Goal: Task Accomplishment & Management: Use online tool/utility

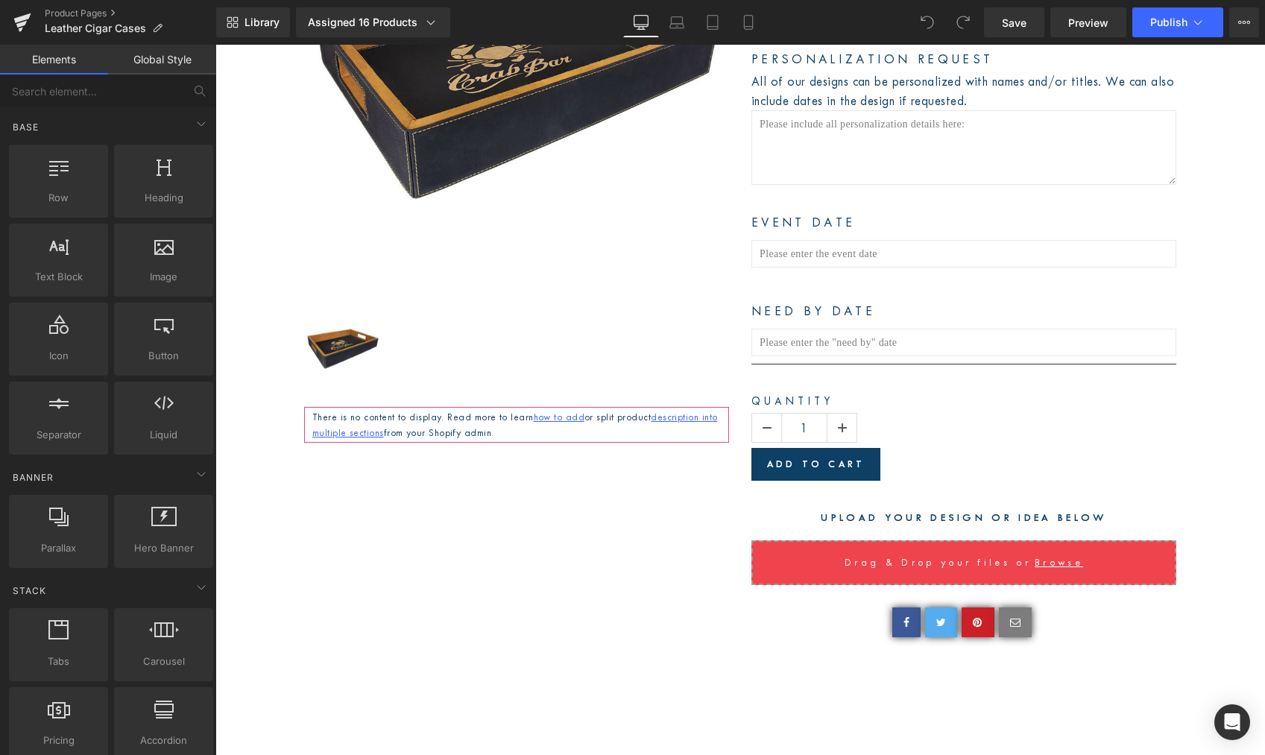
scroll to position [536, 0]
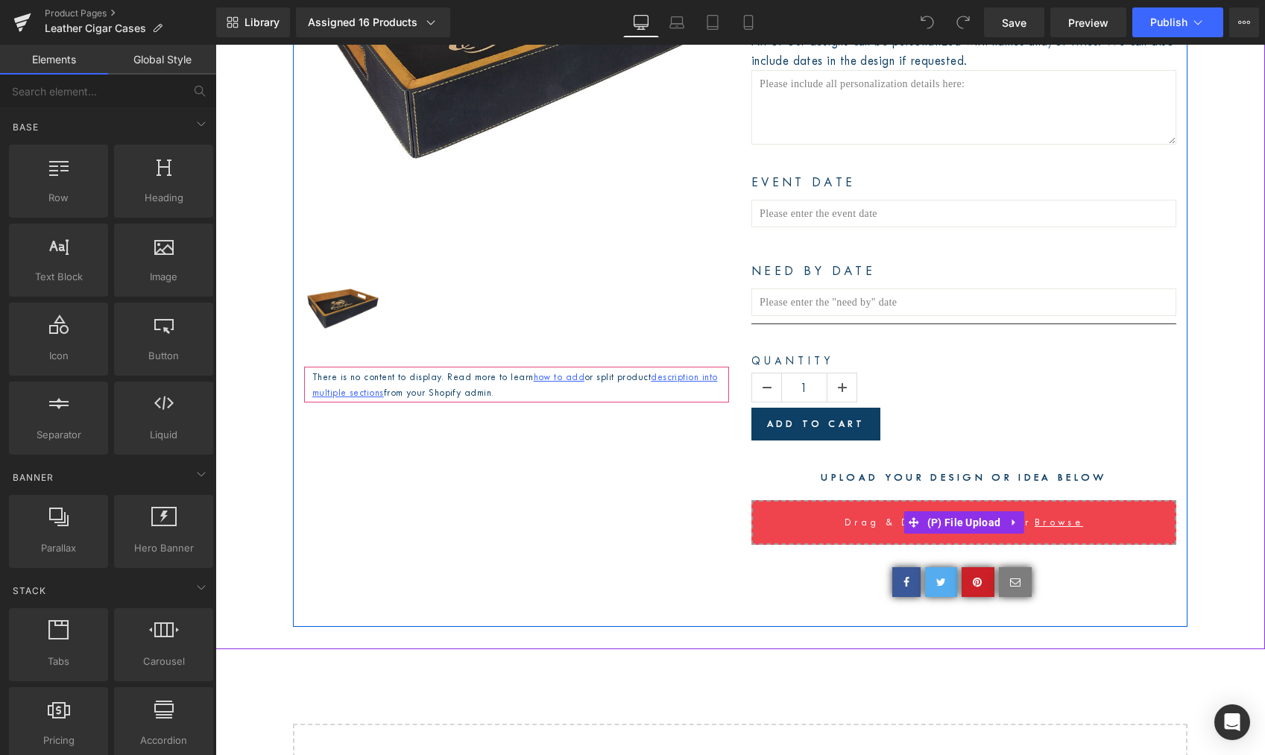
click at [772, 520] on input "Drag & Drop your files or Browse" at bounding box center [963, 522] width 425 height 45
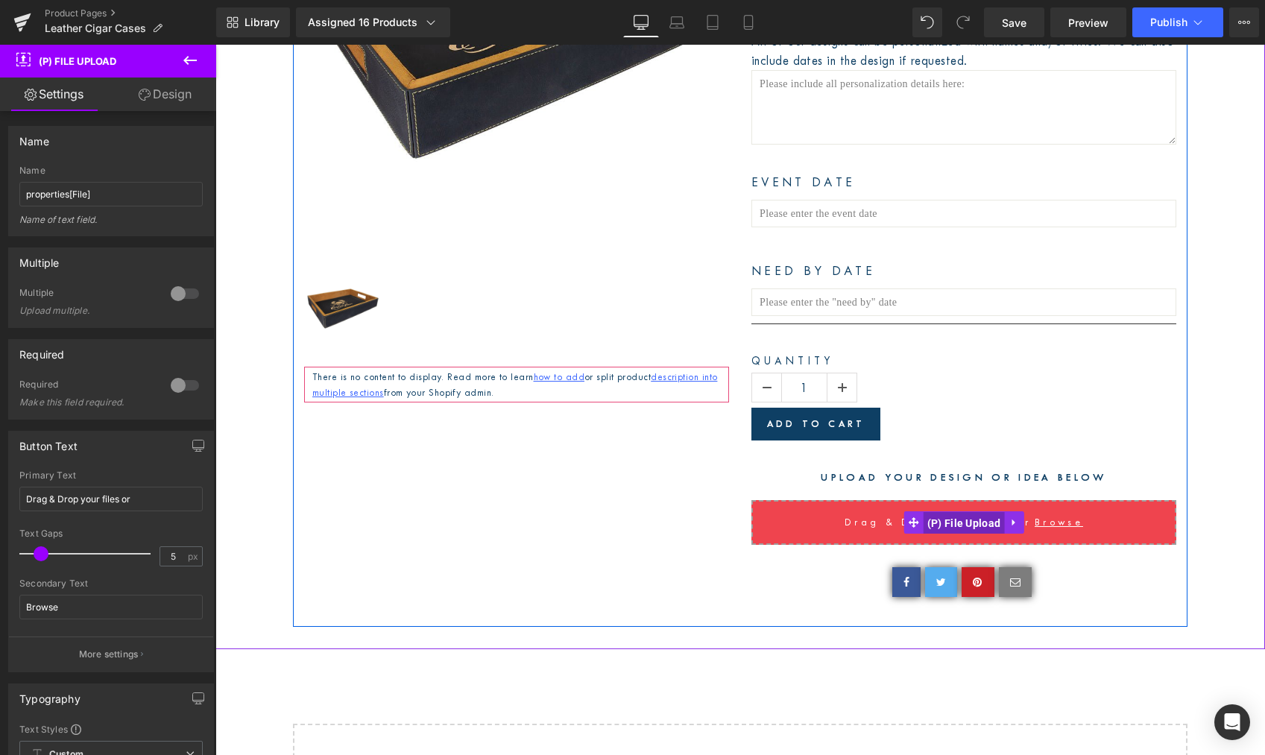
click at [965, 520] on span "(P) File Upload" at bounding box center [964, 523] width 81 height 22
click at [904, 522] on span at bounding box center [913, 522] width 19 height 22
click at [949, 523] on span "(P) File Upload" at bounding box center [964, 522] width 81 height 22
click at [1010, 518] on icon at bounding box center [1014, 522] width 10 height 11
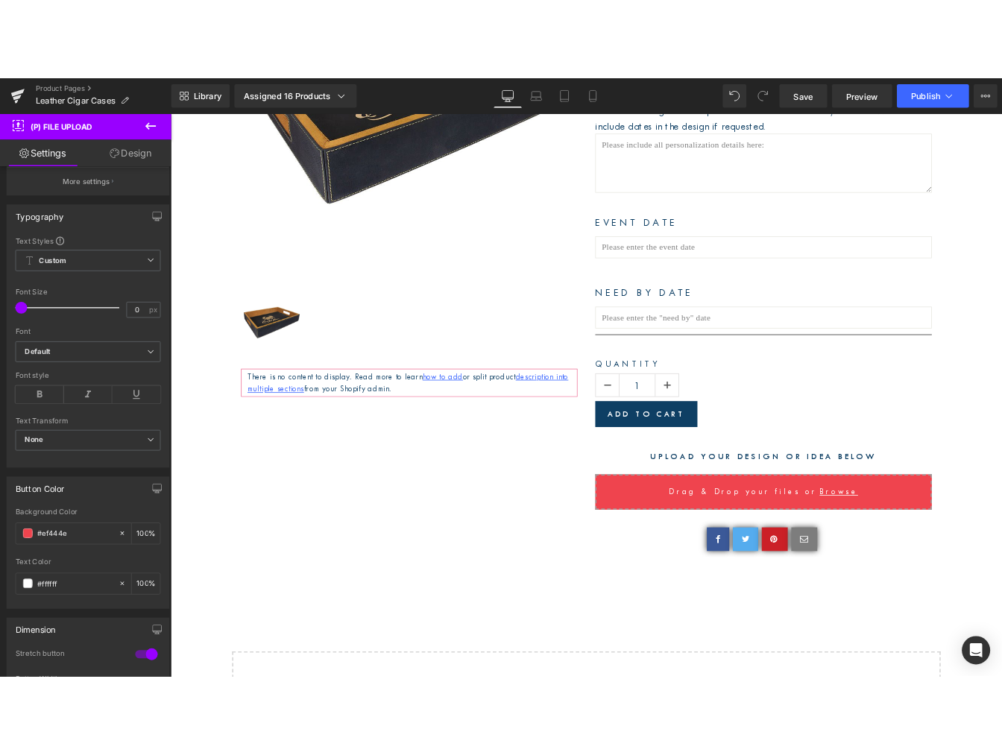
scroll to position [532, 0]
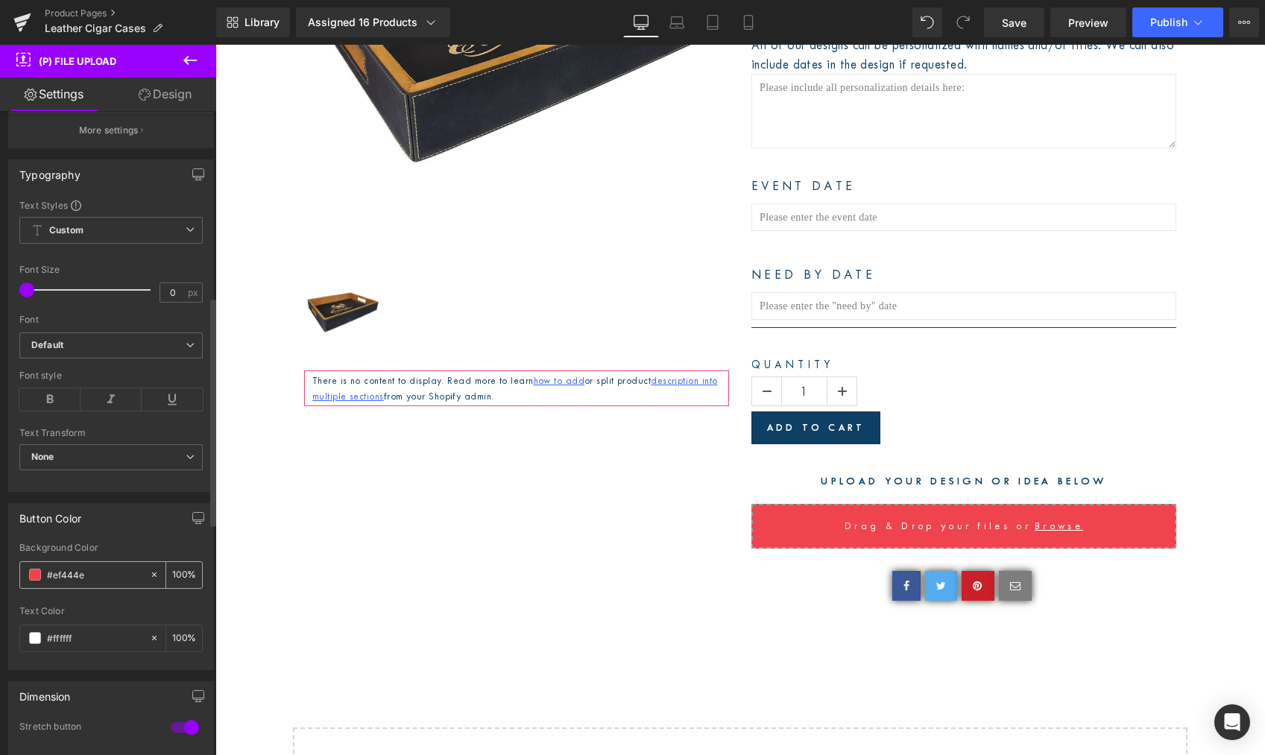
click at [105, 574] on input "#ef444e" at bounding box center [94, 575] width 95 height 16
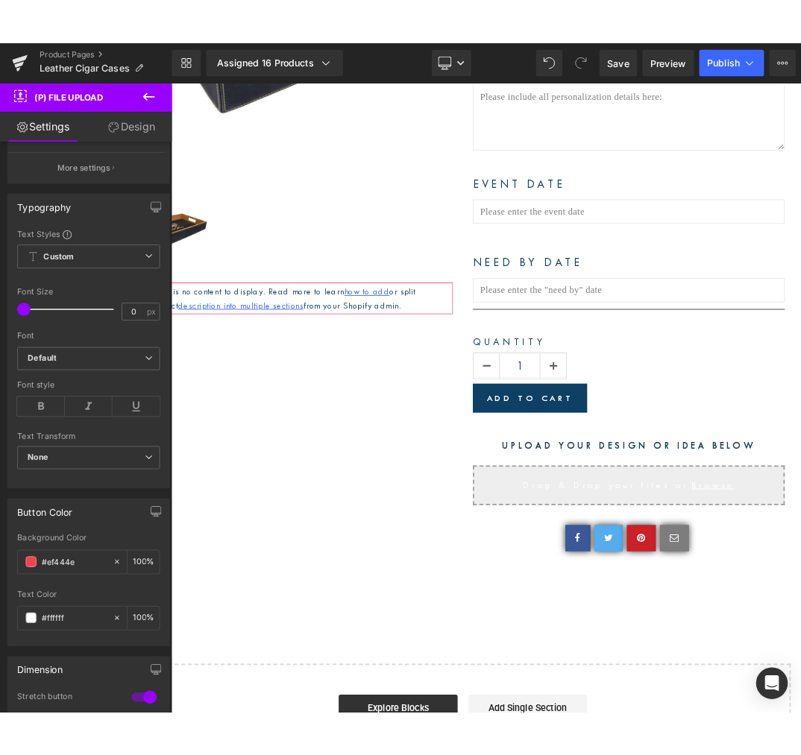
scroll to position [535, 0]
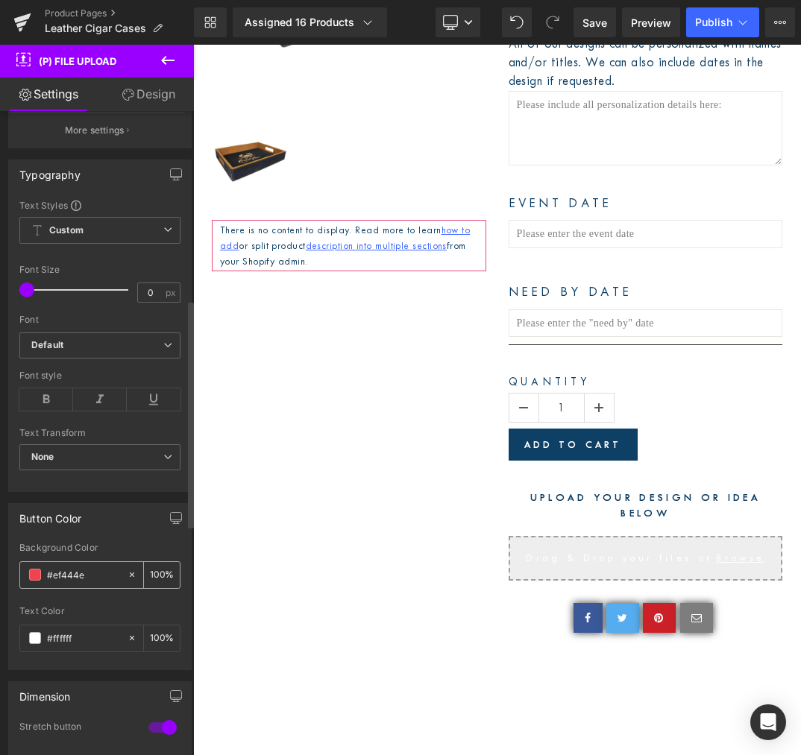
type input "#ef444"
type input "0"
type input "#ef44"
type input "27"
type input "#ef4"
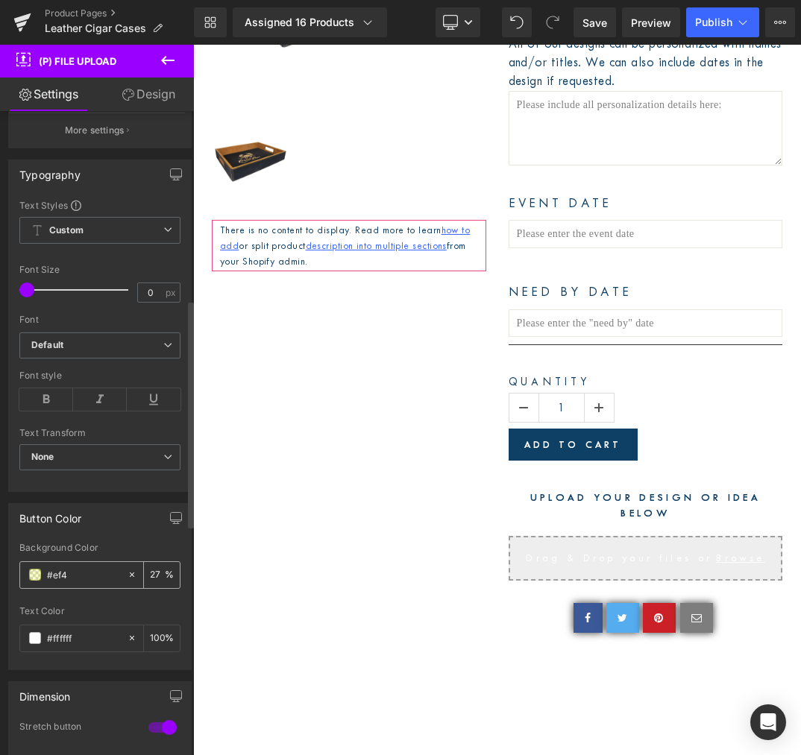
type input "100"
type input "#ef"
type input "0"
type input "#0f3"
type input "100"
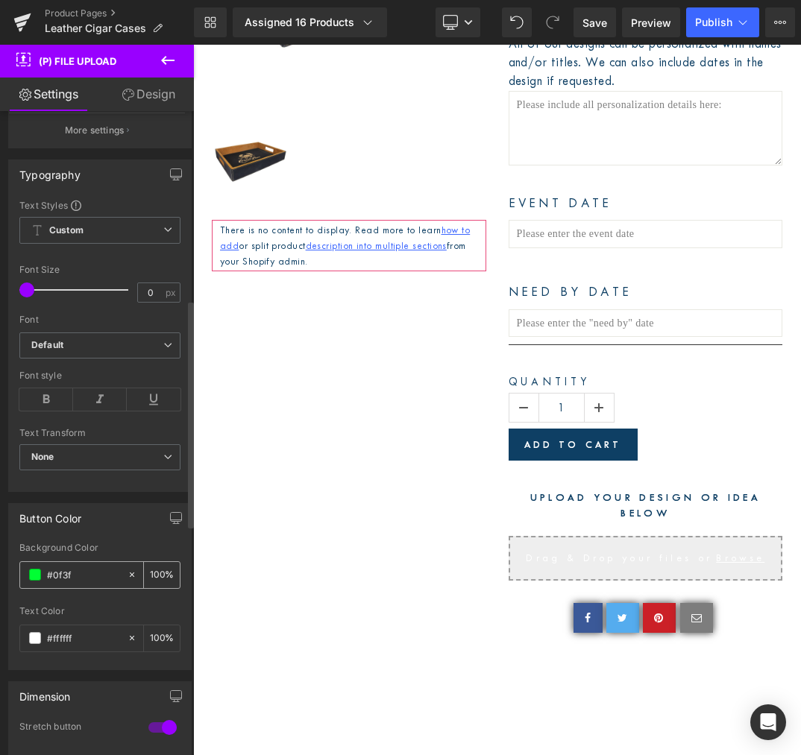
type input "#0f3f6"
type input "0"
type input "#0f3f64"
type input "100"
click at [594, 28] on span "Save" at bounding box center [594, 23] width 25 height 16
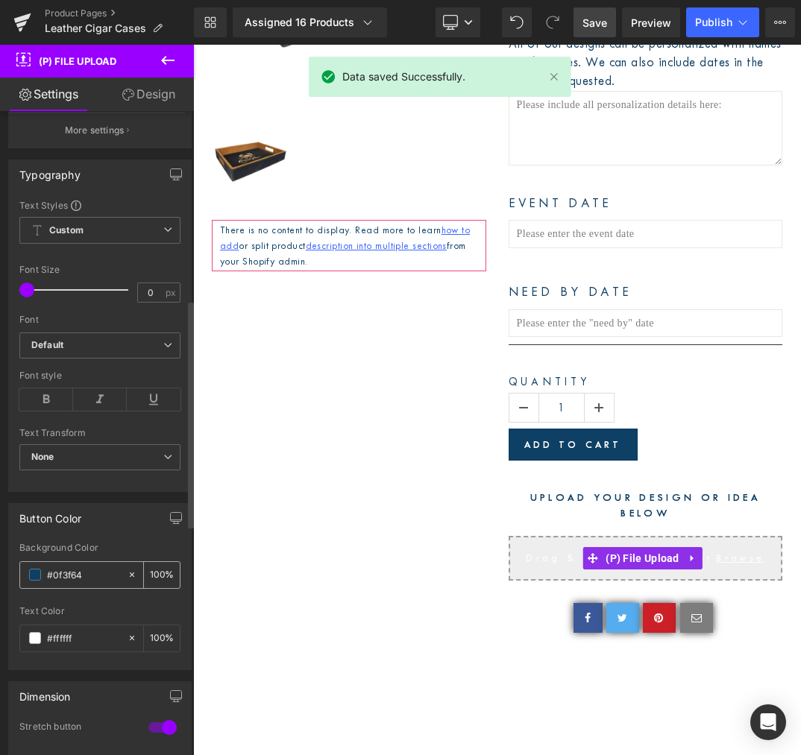
click at [66, 573] on input "#0f3f64" at bounding box center [83, 575] width 73 height 16
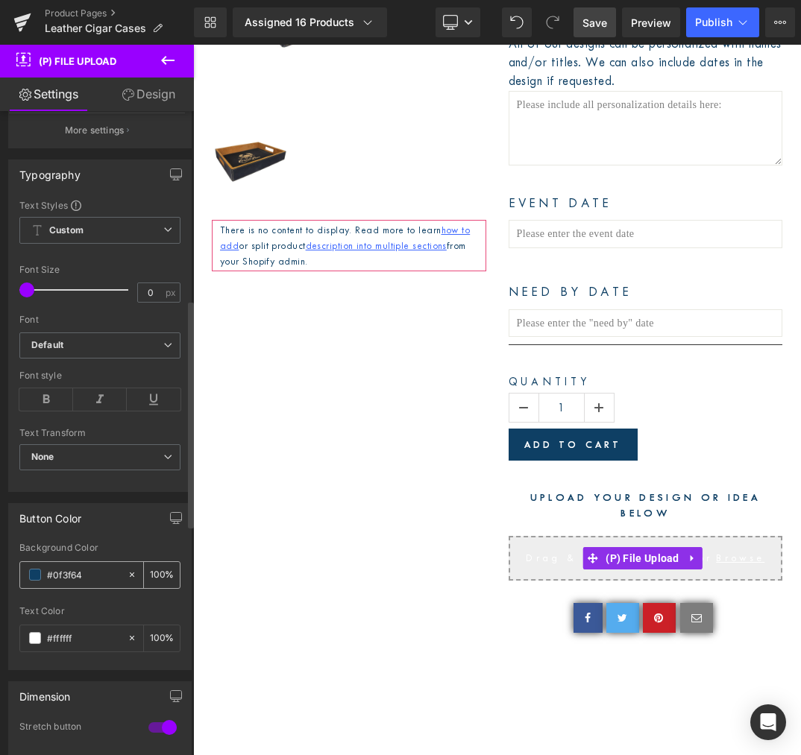
click at [73, 571] on input "#0f3f64" at bounding box center [83, 575] width 73 height 16
click at [157, 569] on input "100" at bounding box center [157, 575] width 15 height 16
click at [92, 568] on input "#0f3f64" at bounding box center [83, 575] width 73 height 16
click at [58, 573] on input "#0f3f64" at bounding box center [83, 575] width 73 height 16
type input "#f3f64"
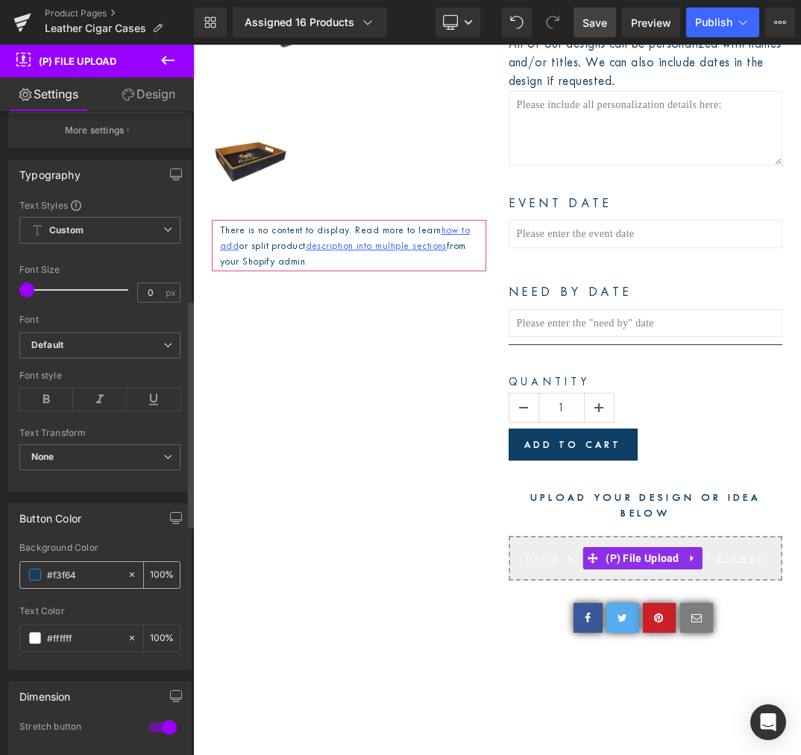
type input "0"
click at [92, 574] on input "#of3f64" at bounding box center [83, 575] width 73 height 16
click at [56, 573] on input "#of3f64" at bounding box center [83, 575] width 73 height 16
type input "#0f3f64"
type input "100"
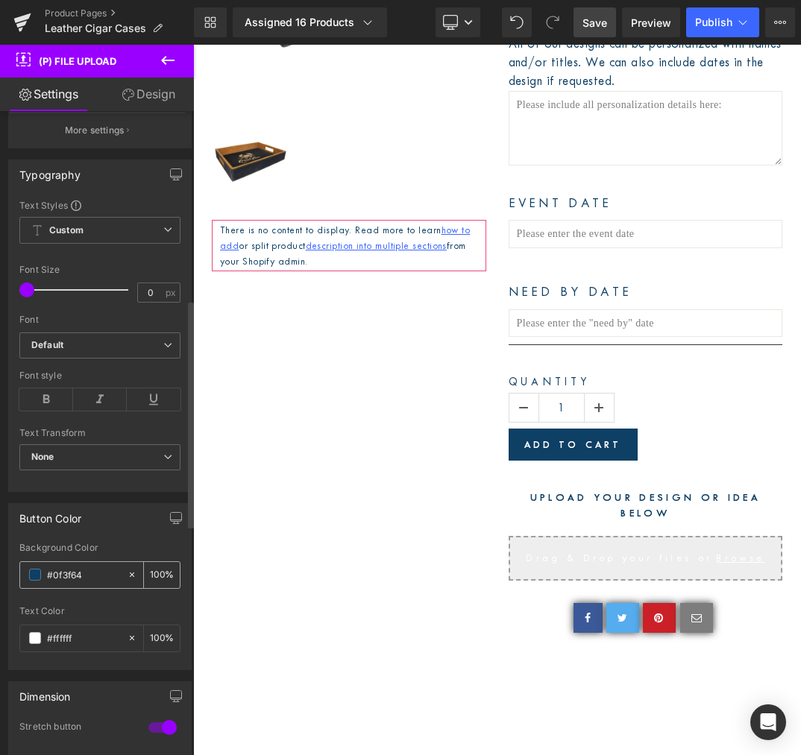
type input "#0f3f64"
click at [596, 21] on span "Save" at bounding box center [594, 23] width 25 height 16
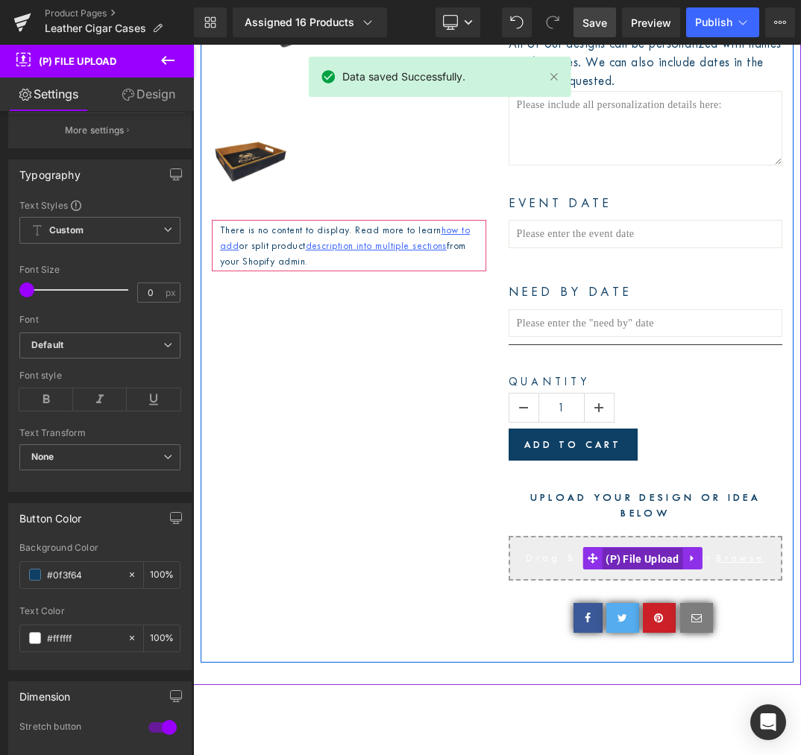
click at [628, 570] on span "(P) File Upload" at bounding box center [642, 559] width 81 height 22
click at [604, 570] on span "(P) File Upload" at bounding box center [642, 559] width 81 height 22
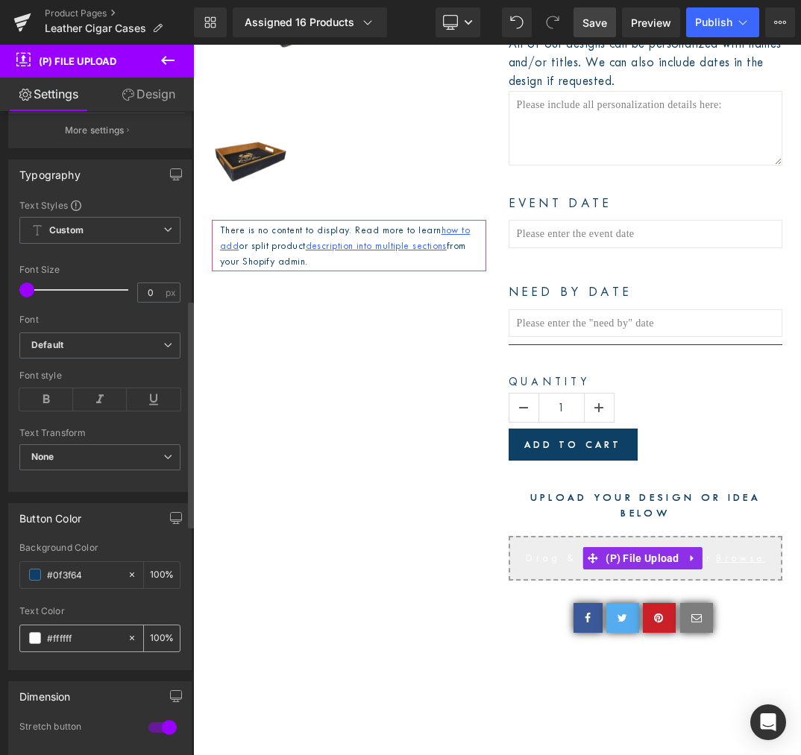
click at [83, 635] on input "#ffffff" at bounding box center [83, 638] width 73 height 16
click at [71, 573] on input "#0f3f64" at bounding box center [83, 575] width 73 height 16
click at [70, 573] on input "#0f3f64" at bounding box center [83, 575] width 73 height 16
click at [70, 572] on input "#0f3f64" at bounding box center [83, 575] width 73 height 16
type input "0"
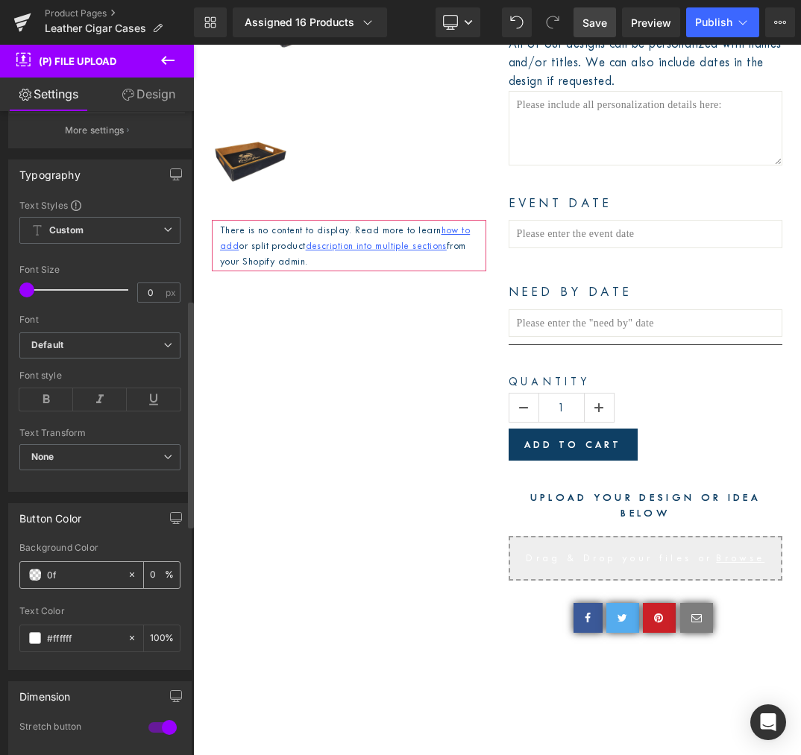
type input "0f3"
type input "100"
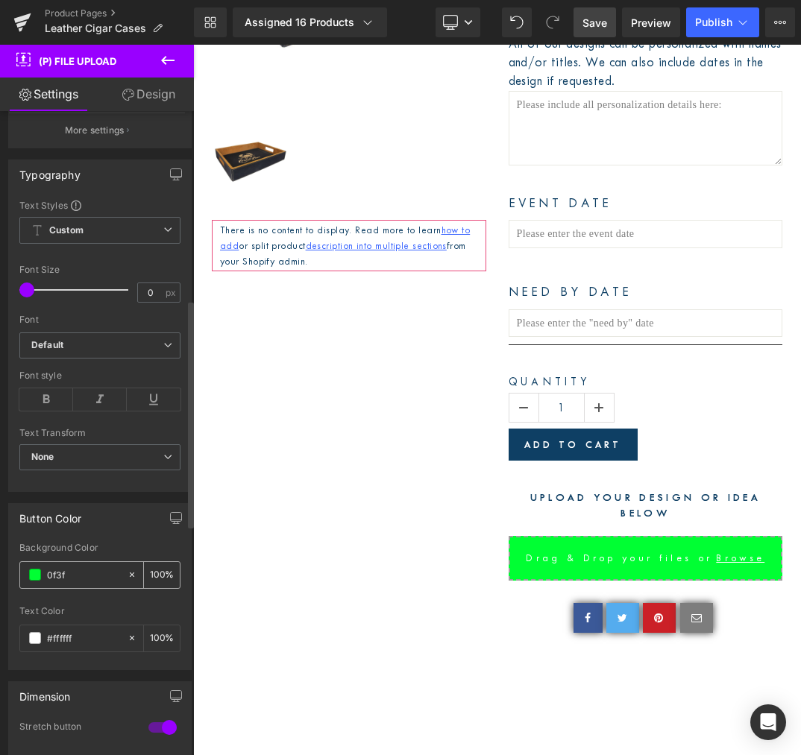
type input "0f3f6"
type input "0"
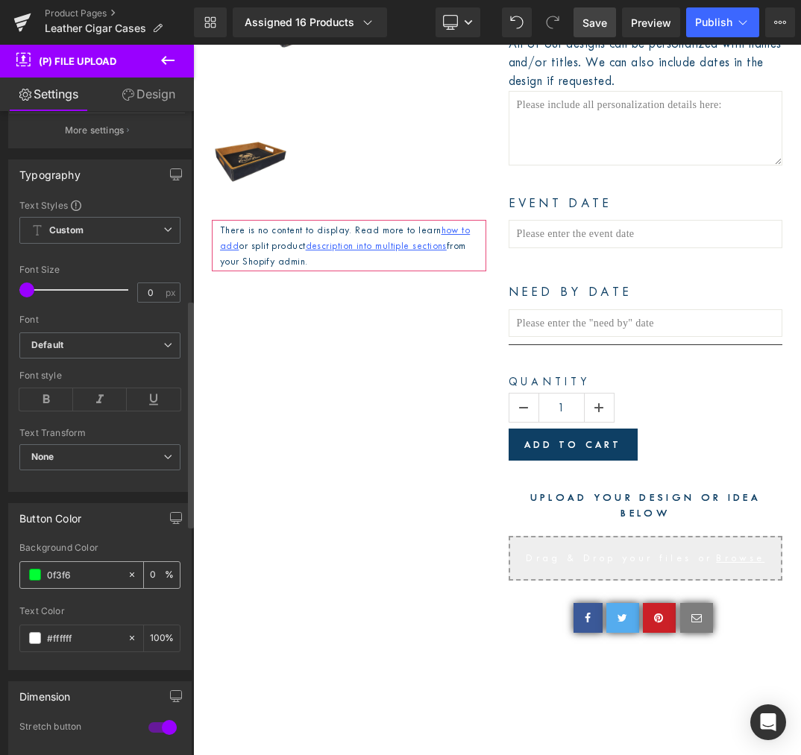
type input "0f3f64"
type input "100"
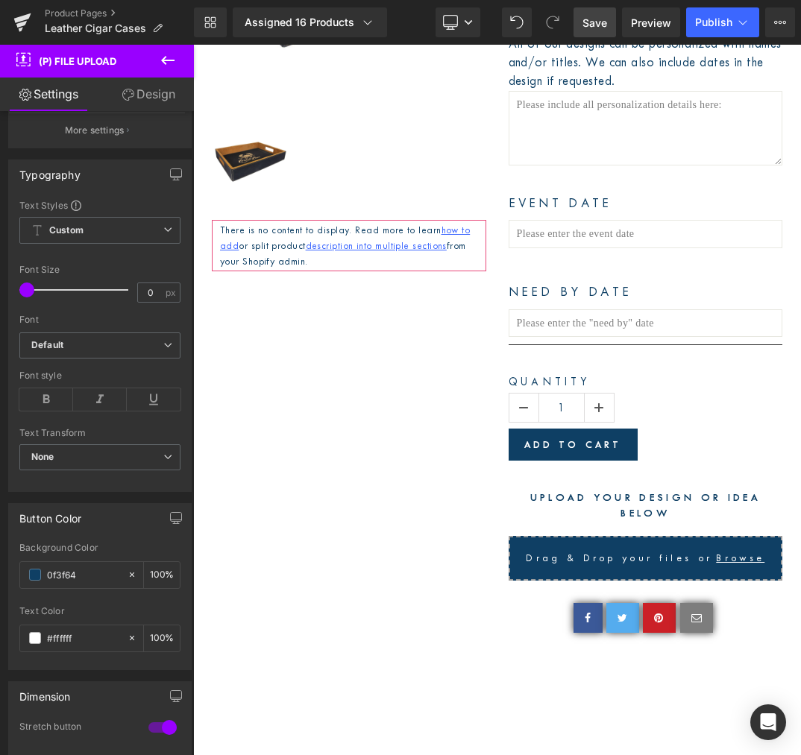
type input "0f3f64"
click at [591, 22] on span "Save" at bounding box center [594, 23] width 25 height 16
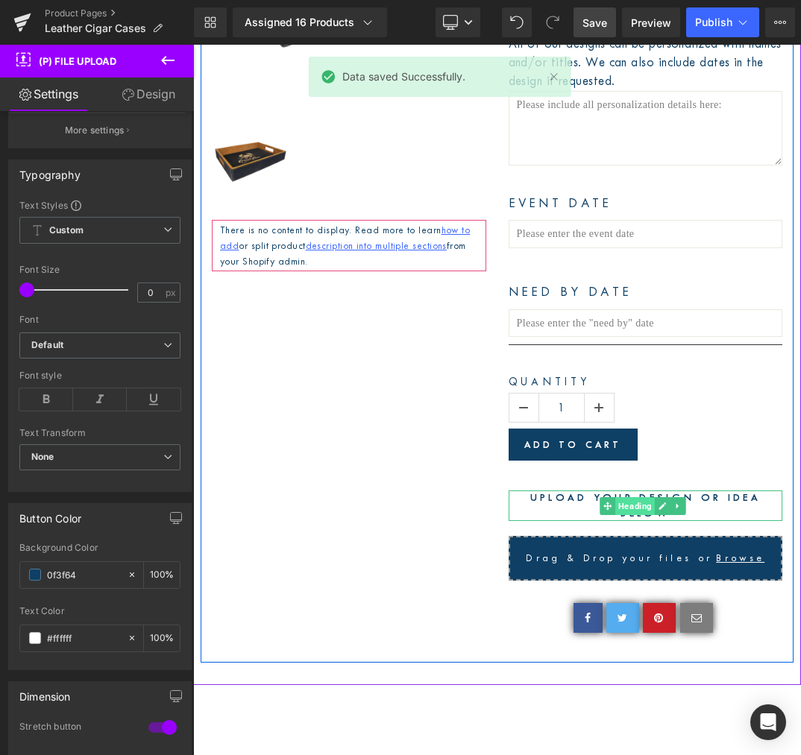
click at [626, 515] on span "Heading" at bounding box center [635, 506] width 40 height 18
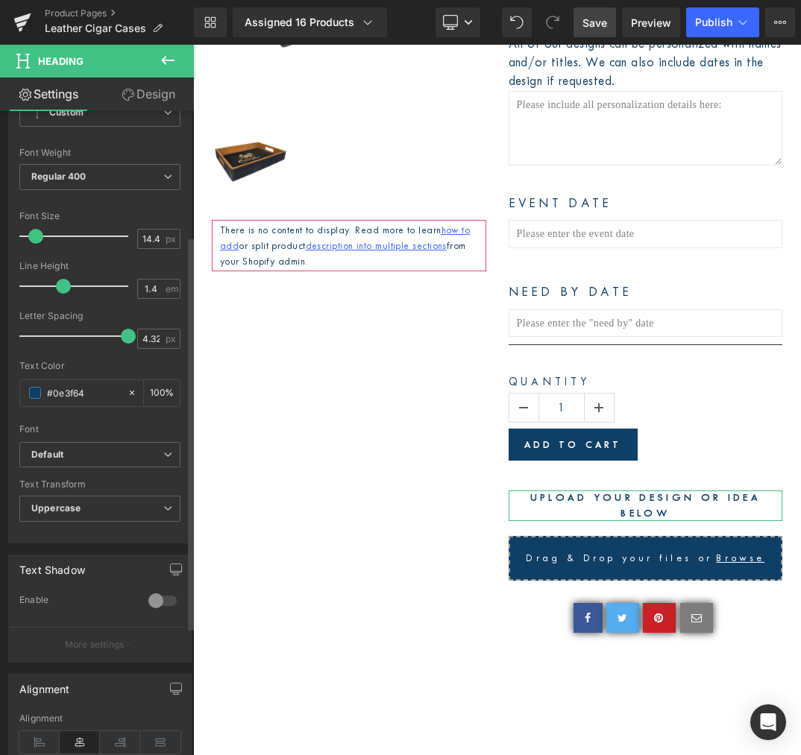
scroll to position [204, 0]
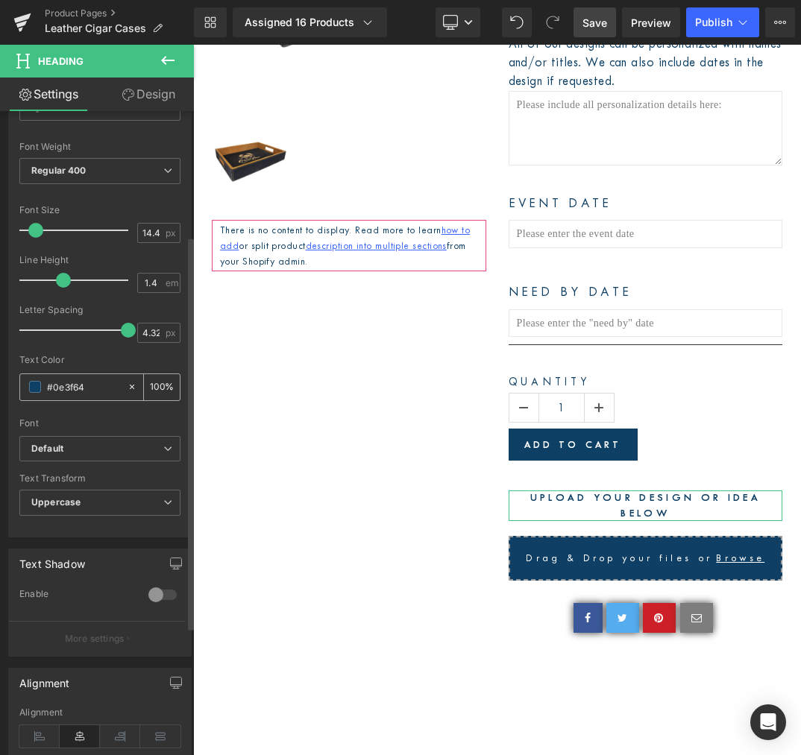
click at [90, 388] on input "#0e3f64" at bounding box center [83, 387] width 73 height 16
type input "#0e3f6"
type input "0"
type input "#0e3f"
type input "100"
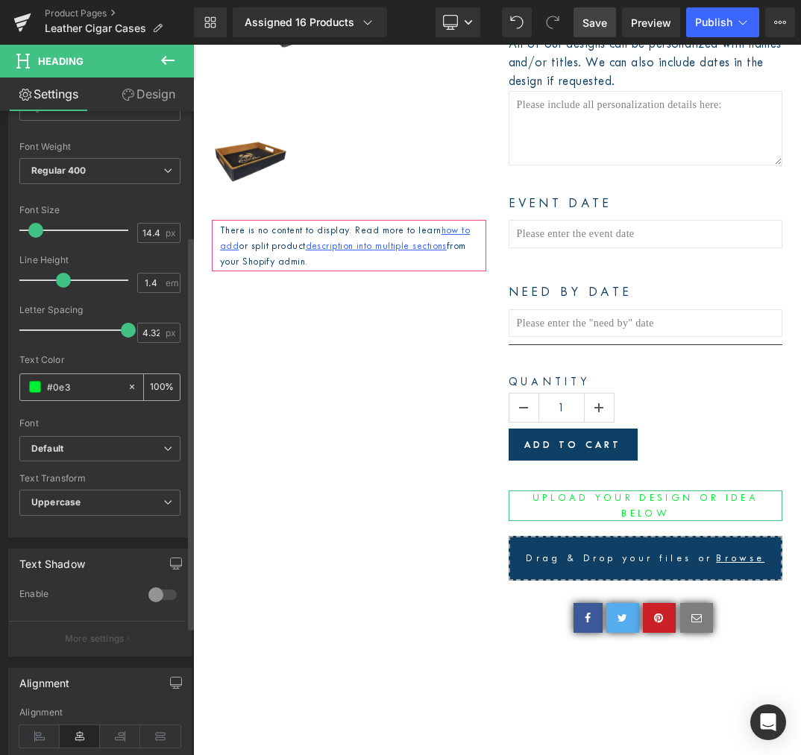
type input "#0e"
type input "0"
type input "#ef4"
type input "100"
type input "#ef44"
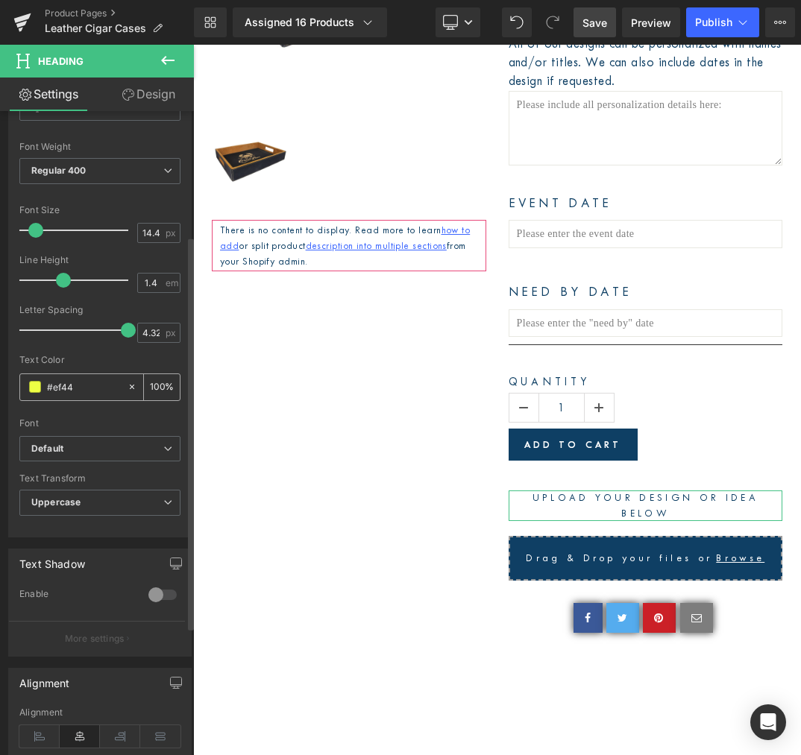
type input "27"
type input "#ef444e"
type input "100"
type input "#ef444e"
click at [163, 450] on icon at bounding box center [167, 448] width 9 height 9
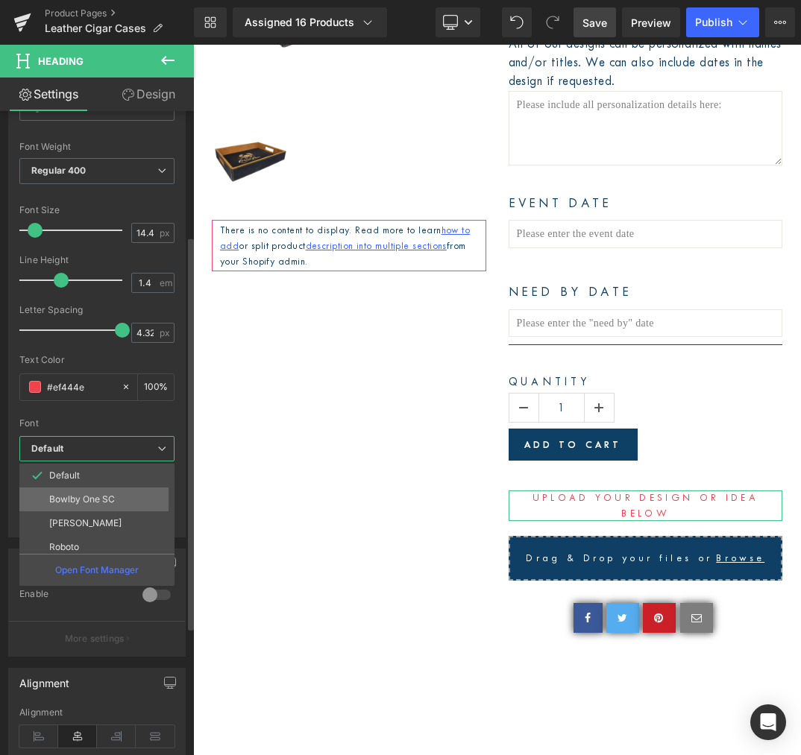
scroll to position [54, 0]
click at [69, 493] on p "Roboto" at bounding box center [64, 493] width 30 height 10
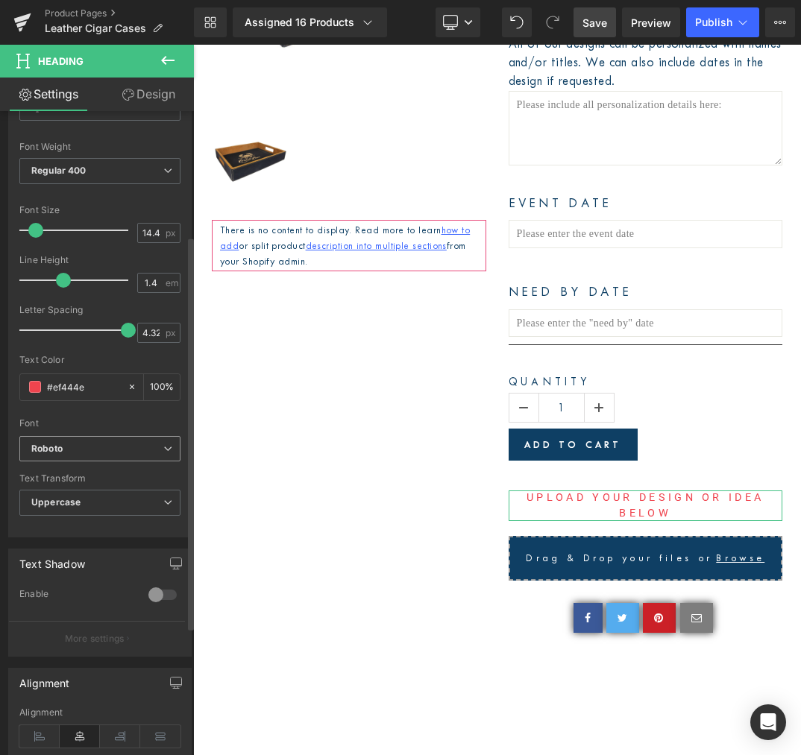
click at [165, 445] on icon at bounding box center [167, 448] width 9 height 9
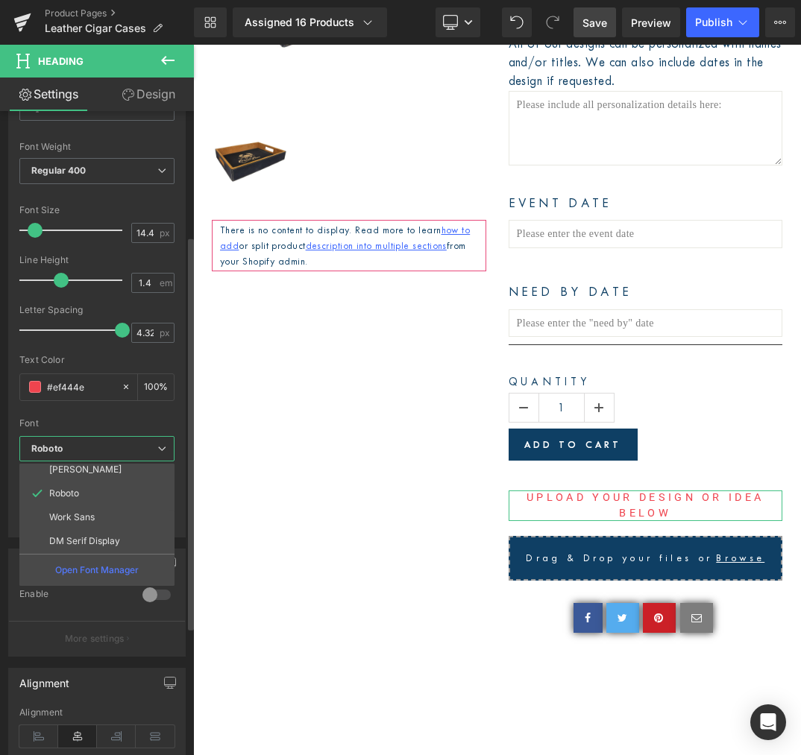
scroll to position [0, 0]
click at [104, 502] on p "Bowlby One SC" at bounding box center [82, 499] width 66 height 10
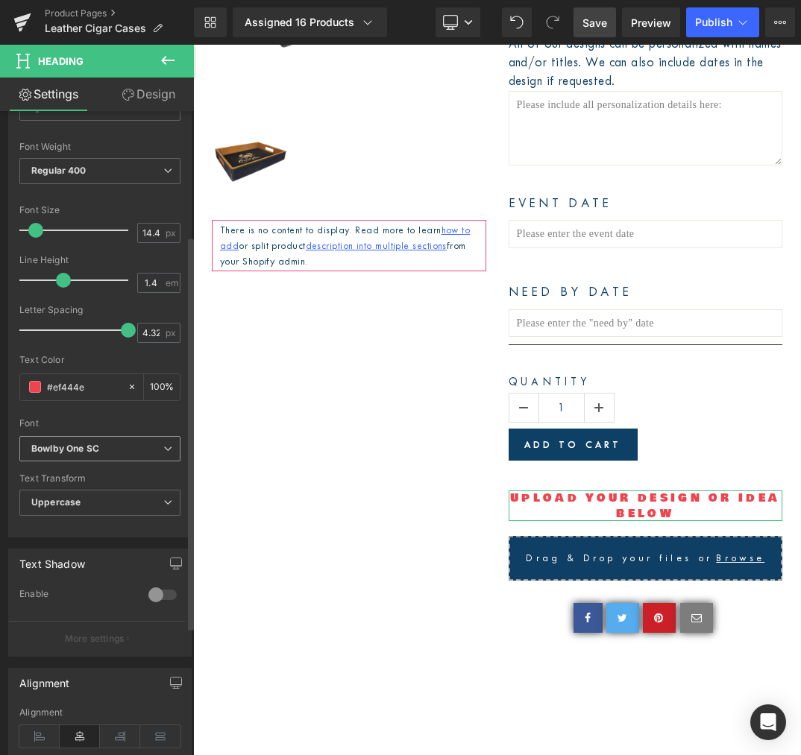
click at [163, 447] on icon at bounding box center [167, 448] width 9 height 9
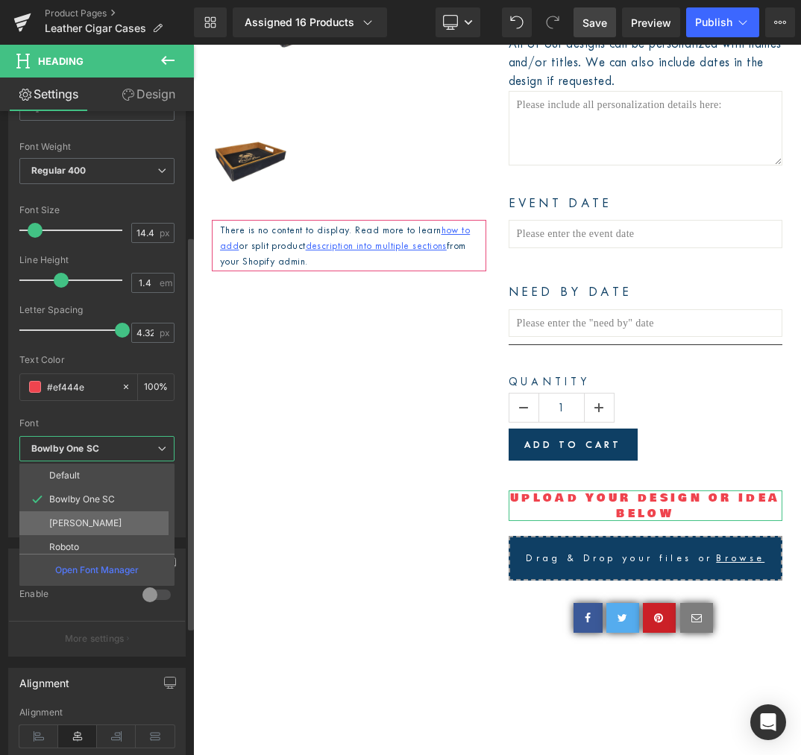
click at [92, 520] on li "[PERSON_NAME]" at bounding box center [100, 523] width 162 height 24
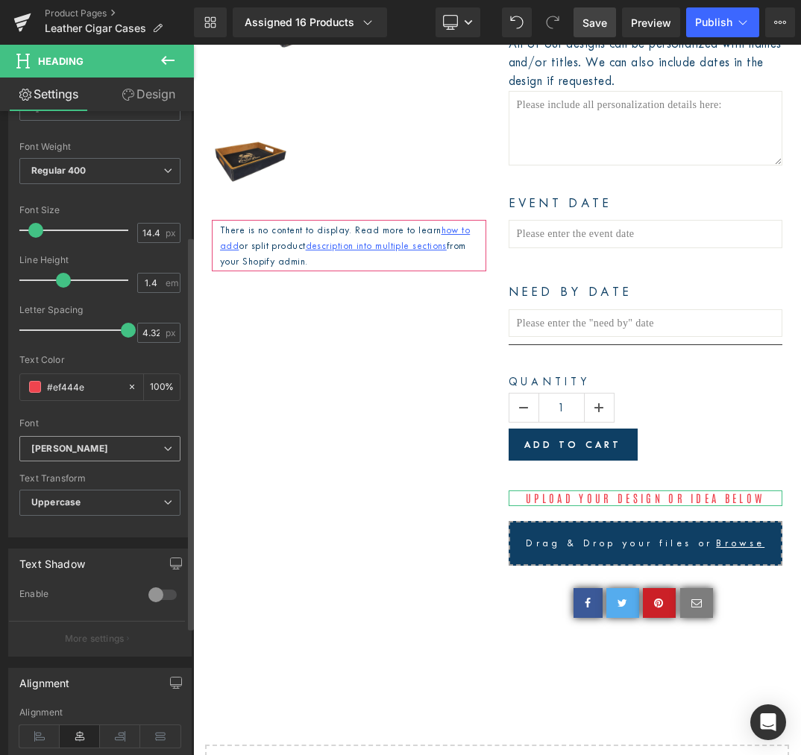
click at [144, 453] on b "[PERSON_NAME]" at bounding box center [97, 449] width 132 height 13
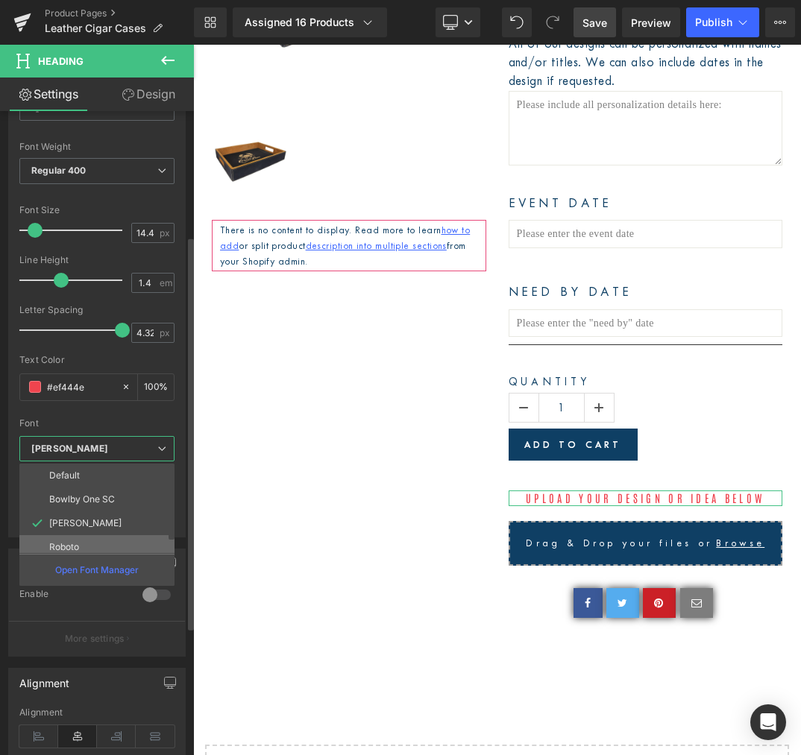
click at [106, 544] on li "Roboto" at bounding box center [100, 547] width 162 height 24
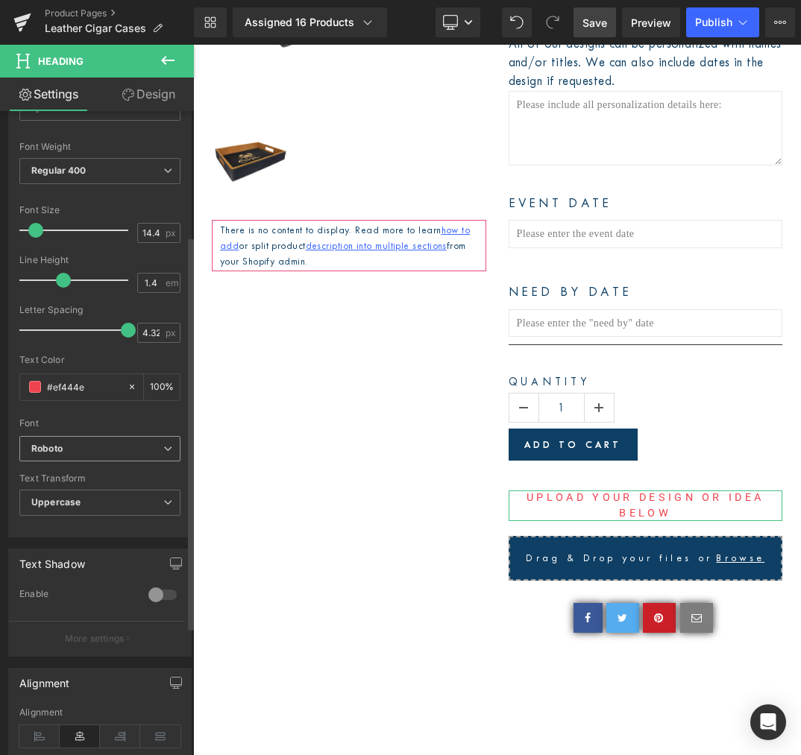
click at [147, 455] on span "Roboto" at bounding box center [99, 449] width 161 height 26
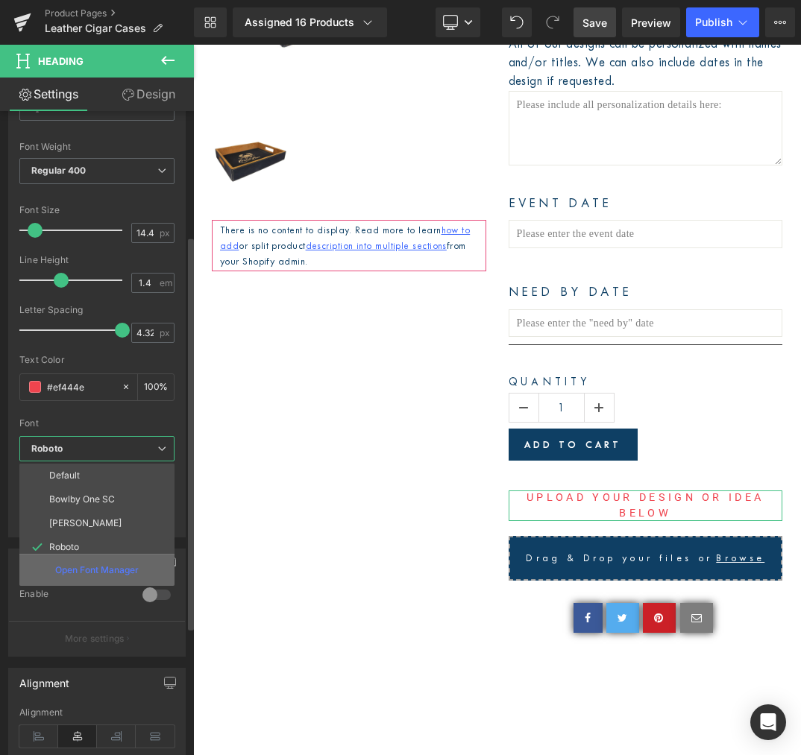
click at [118, 565] on p "Open Font Manager" at bounding box center [96, 570] width 83 height 13
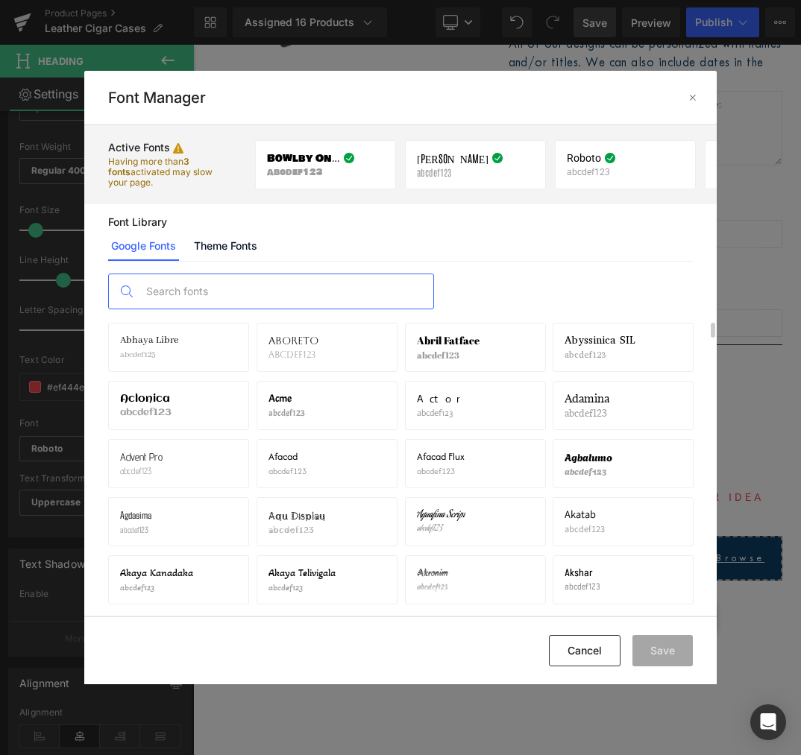
scroll to position [37, 0]
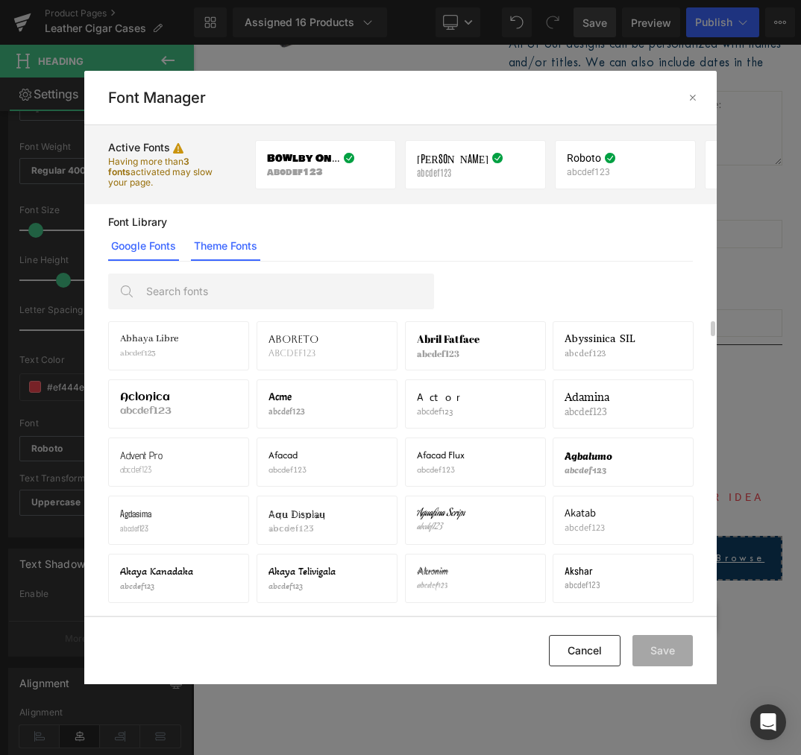
click at [417, 296] on link "Theme Fonts" at bounding box center [421, 300] width 8 height 9
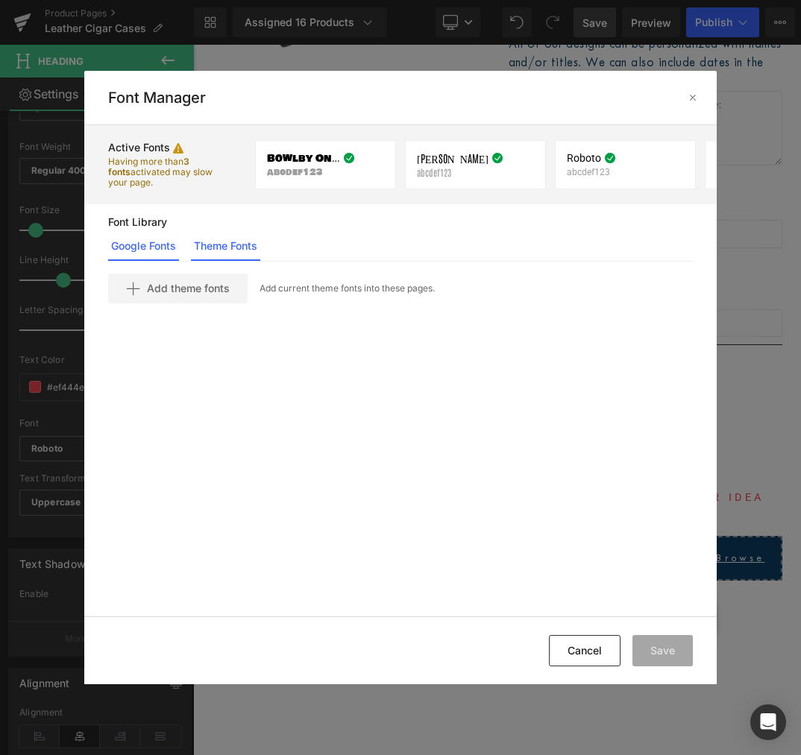
click at [414, 291] on link "Google Fonts" at bounding box center [452, 300] width 77 height 18
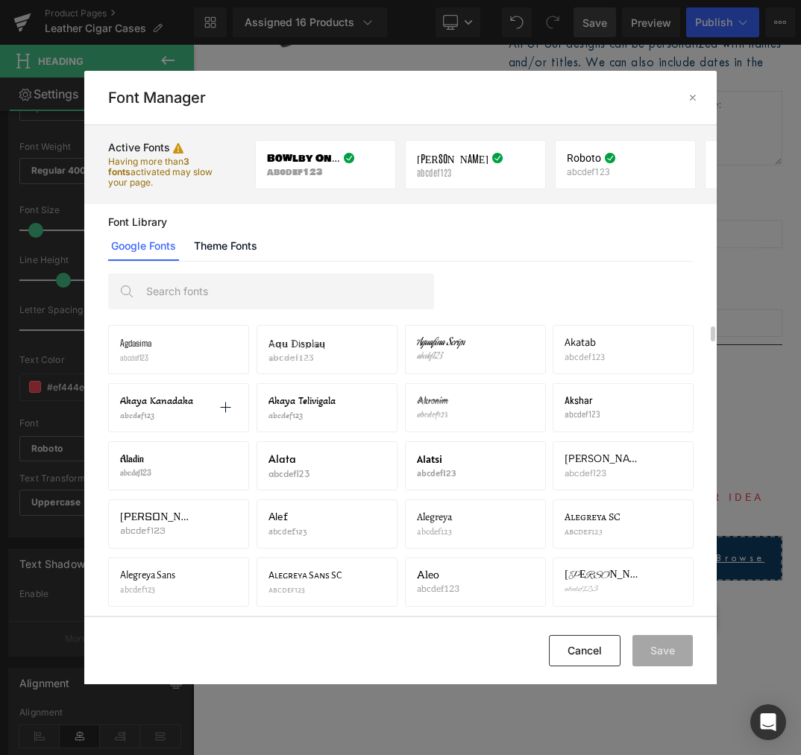
scroll to position [225, 0]
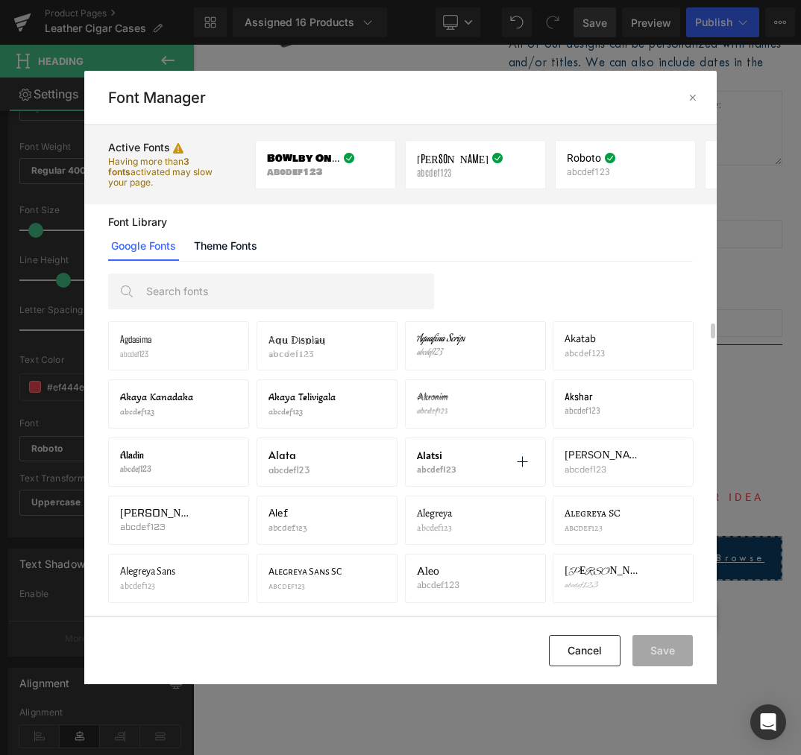
click at [431, 453] on span "Alatsi" at bounding box center [429, 456] width 25 height 12
click at [526, 461] on icon at bounding box center [522, 462] width 12 height 12
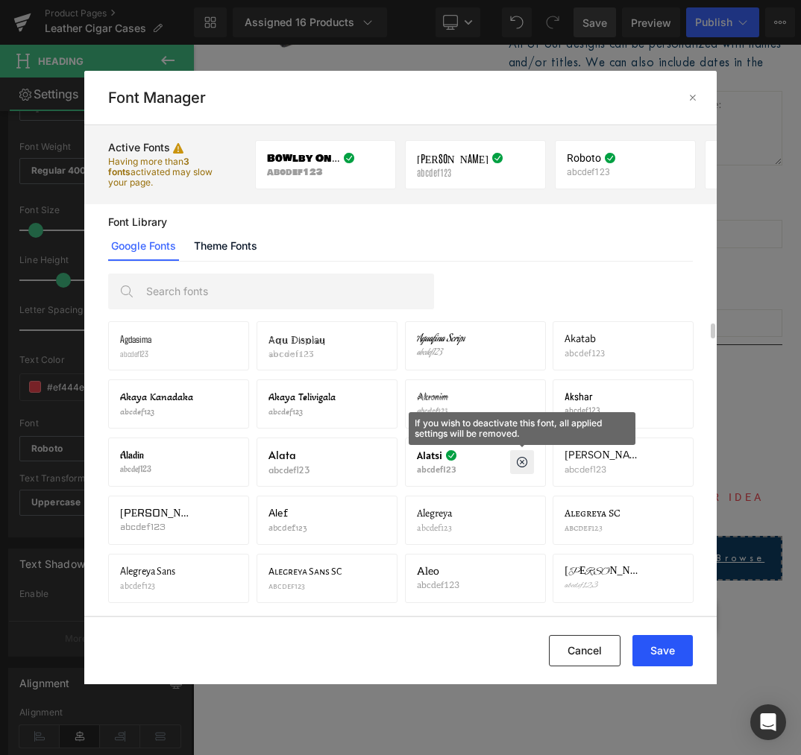
click at [669, 640] on button "Save" at bounding box center [662, 650] width 60 height 31
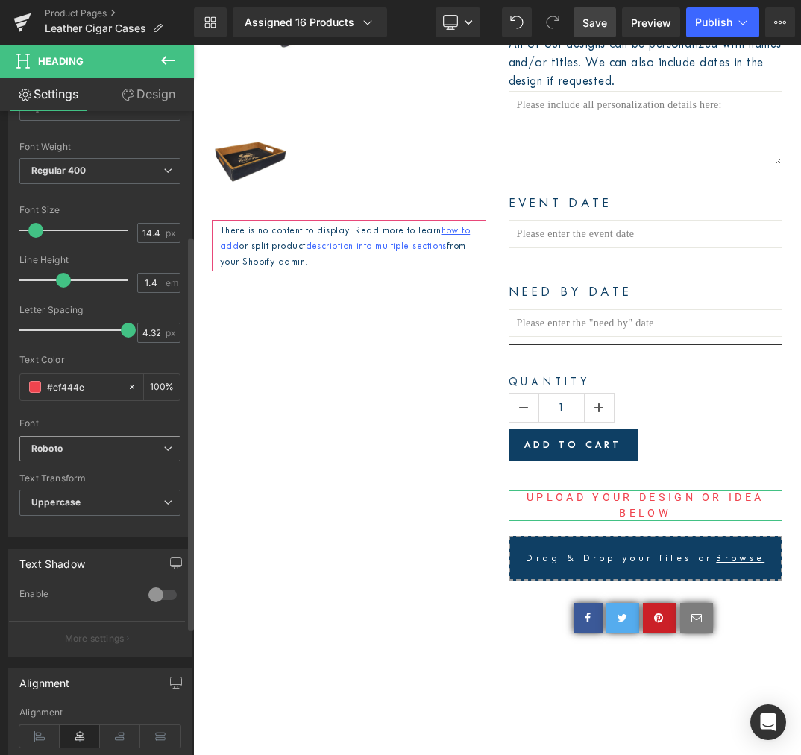
click at [100, 456] on span "Roboto" at bounding box center [99, 449] width 161 height 26
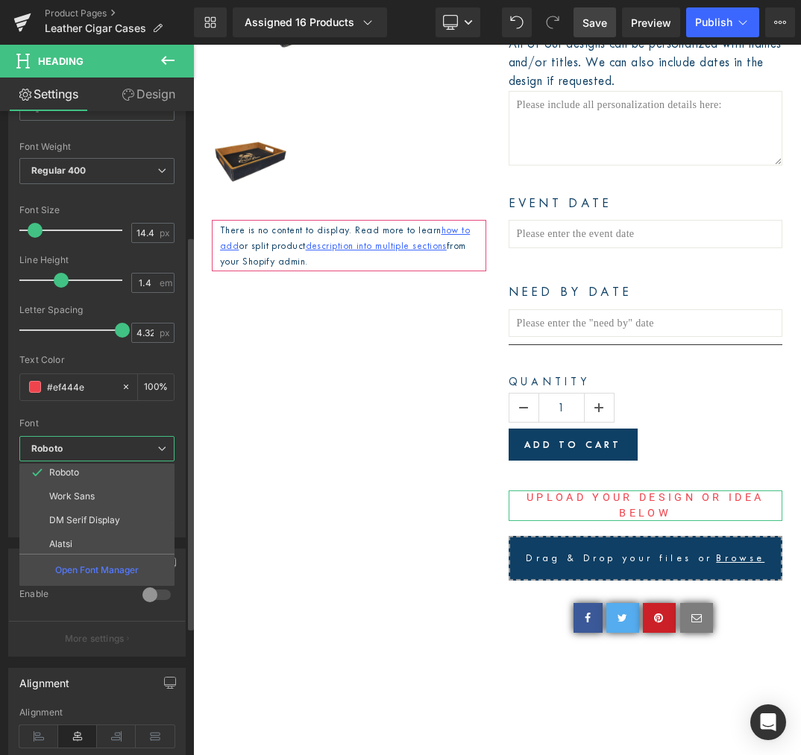
scroll to position [78, 0]
click at [87, 532] on li "Alatsi" at bounding box center [100, 541] width 162 height 24
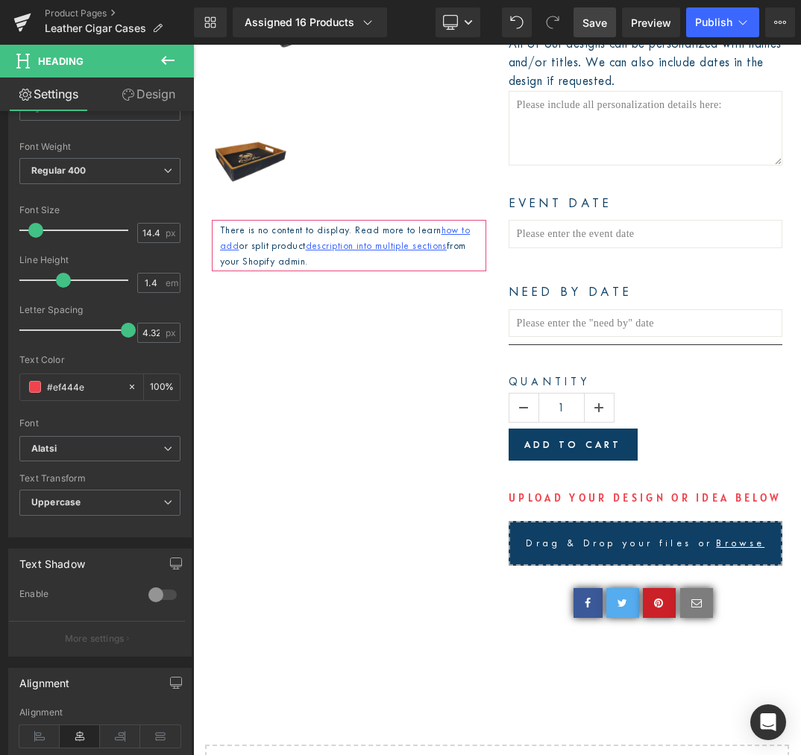
click at [591, 21] on span "Save" at bounding box center [594, 23] width 25 height 16
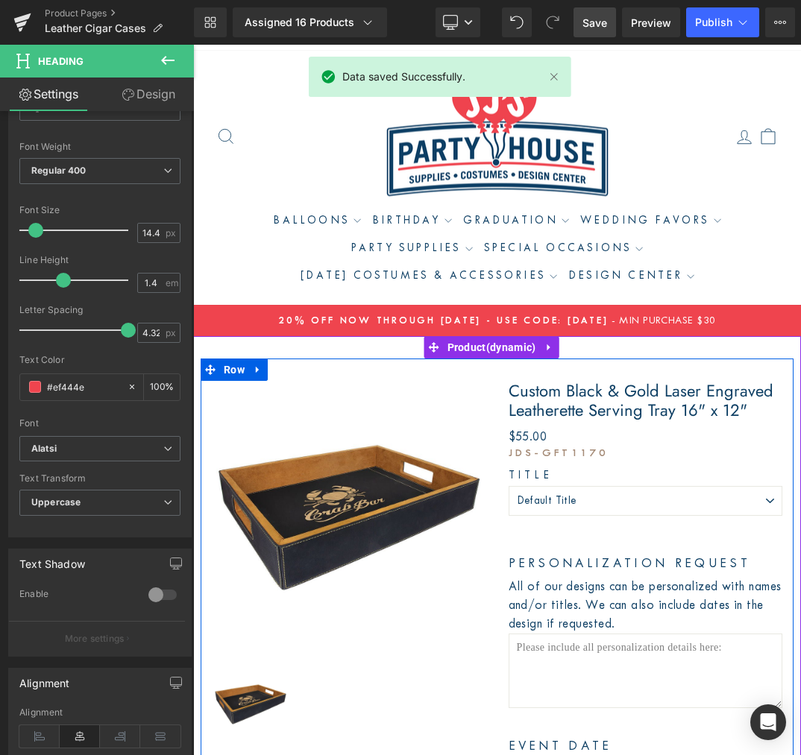
scroll to position [0, 0]
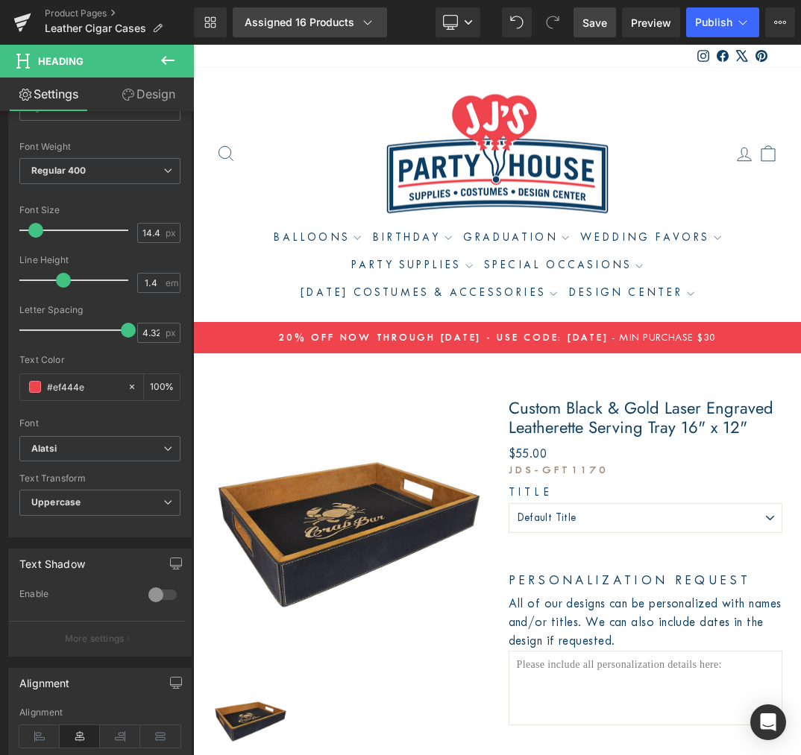
click at [297, 31] on link "Assigned 16 Products" at bounding box center [310, 22] width 154 height 30
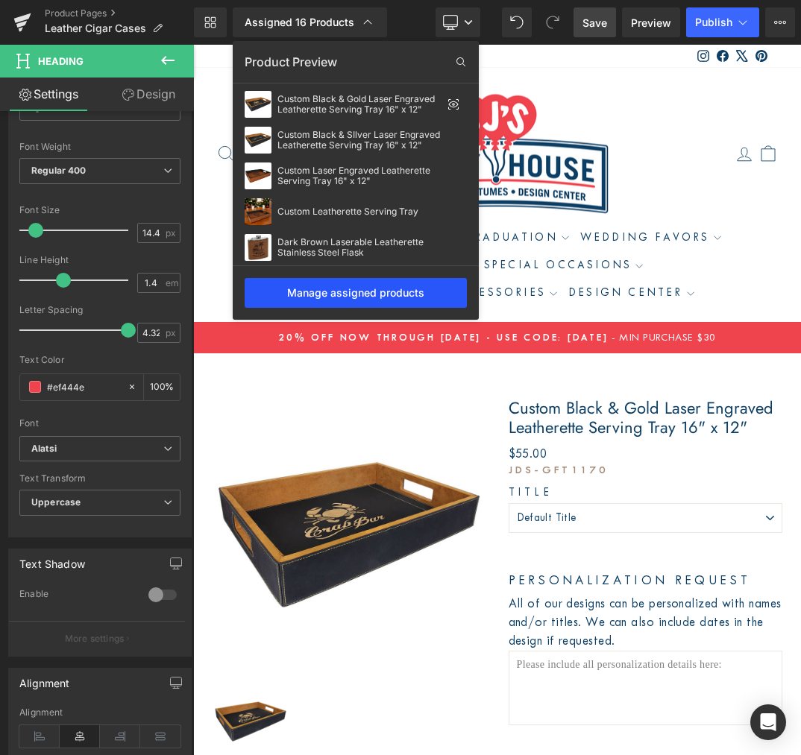
click at [336, 297] on div "Manage assigned products" at bounding box center [356, 293] width 222 height 30
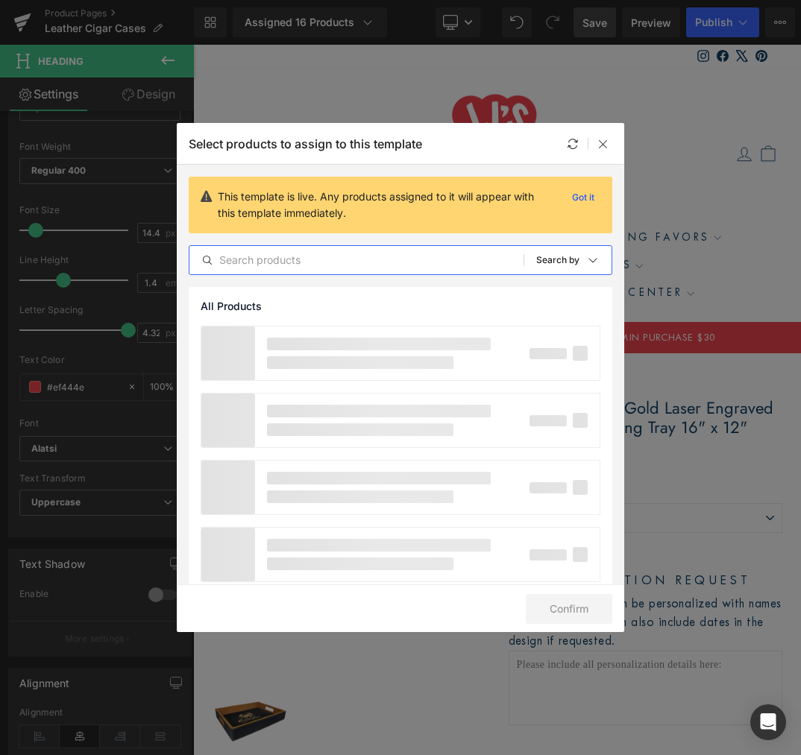
click at [303, 265] on input "text" at bounding box center [356, 260] width 334 height 18
paste input "Custom Printed Three Ring Binder 1""
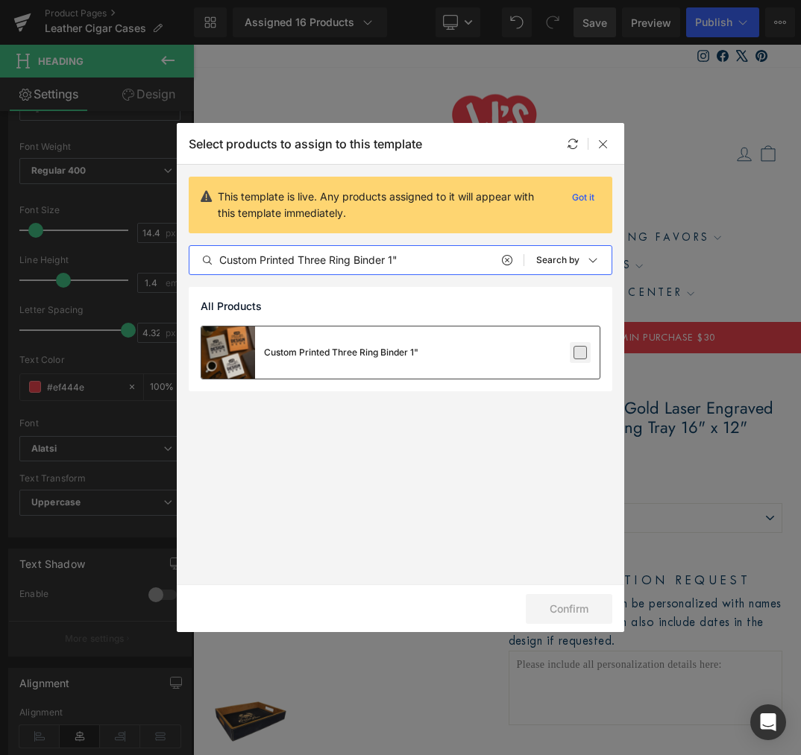
type input "Custom Printed Three Ring Binder 1""
click at [578, 352] on label at bounding box center [579, 352] width 13 height 13
click at [580, 353] on input "checkbox" at bounding box center [580, 353] width 0 height 0
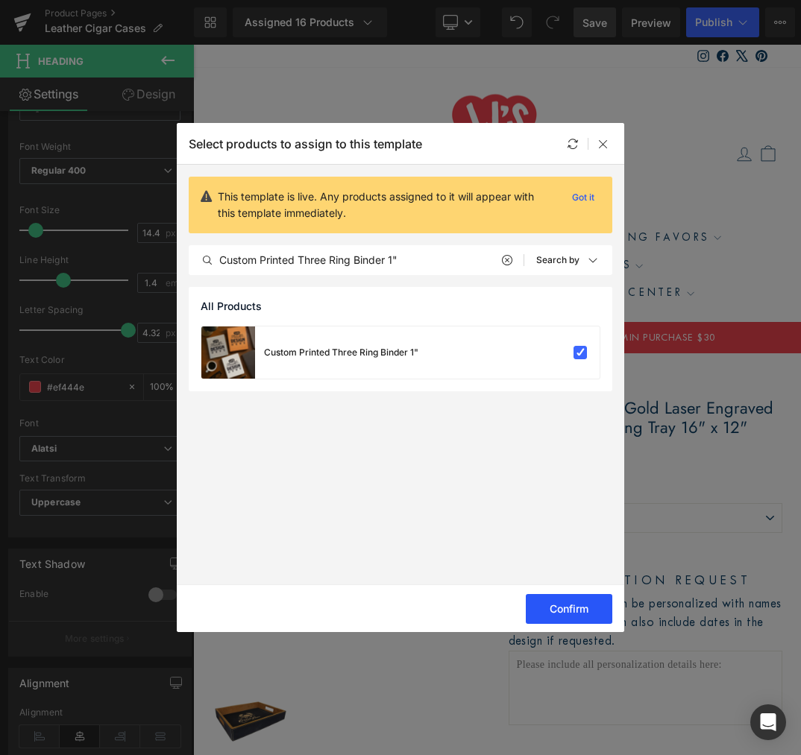
click at [576, 607] on button "Confirm" at bounding box center [569, 609] width 86 height 30
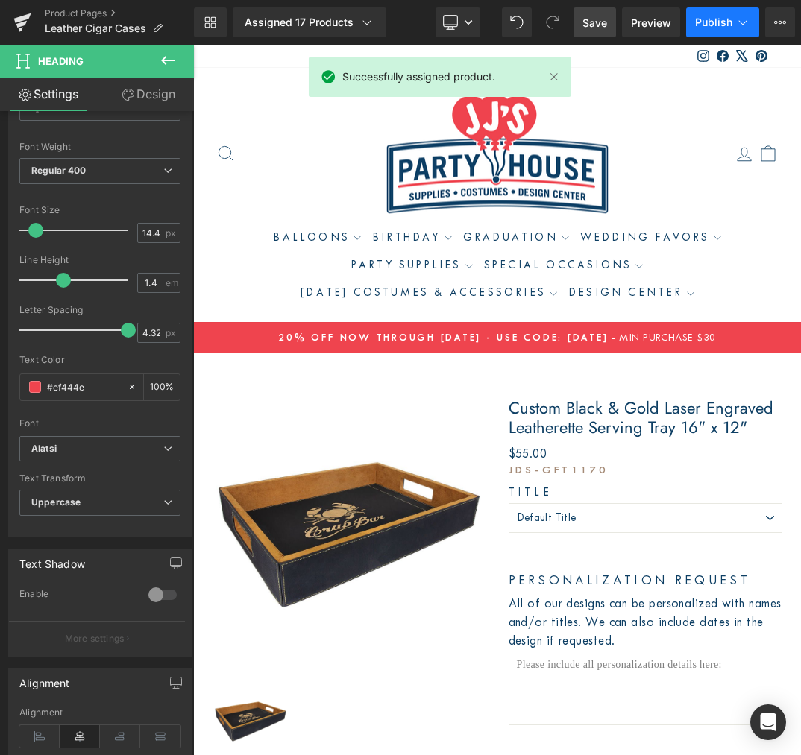
click at [704, 25] on span "Publish" at bounding box center [713, 22] width 37 height 12
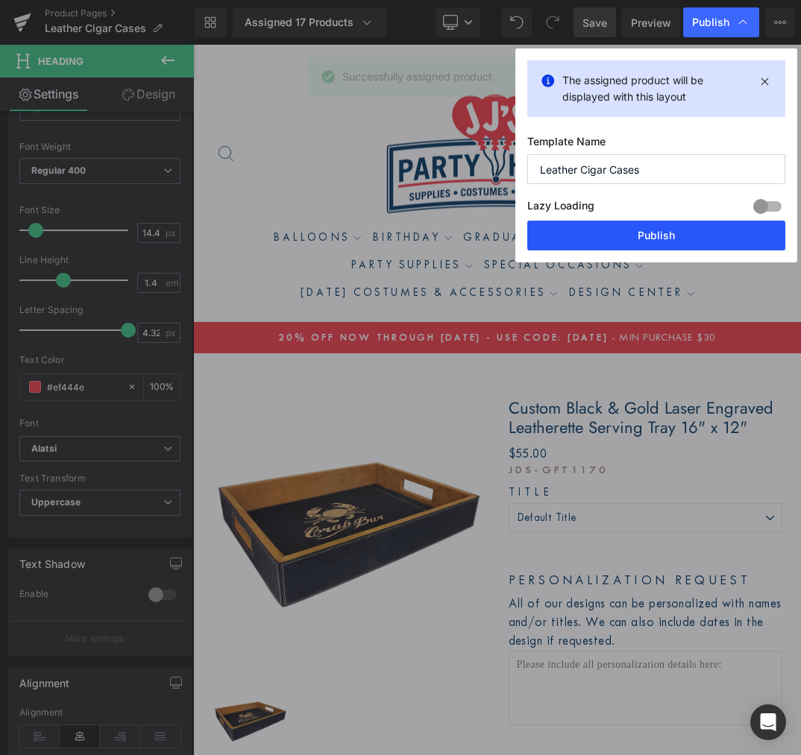
click at [679, 245] on button "Publish" at bounding box center [656, 236] width 258 height 30
